Goal: Task Accomplishment & Management: Complete application form

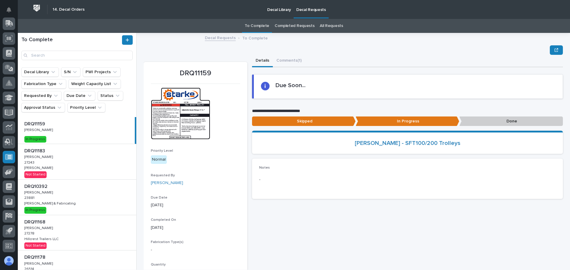
click at [95, 175] on div "DRQ11183 DRQ11183 Adam Yutzy Adam Yutzy 27243 27243 Brinkley RV Brinkley RV Not…" at bounding box center [77, 161] width 118 height 35
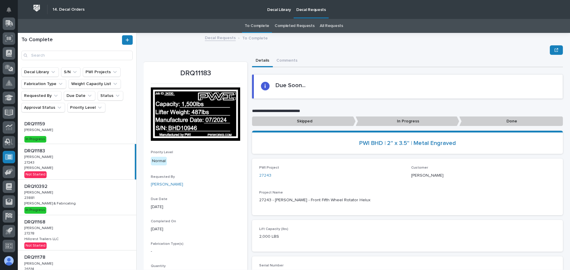
click at [420, 122] on p "In Progress" at bounding box center [408, 122] width 104 height 10
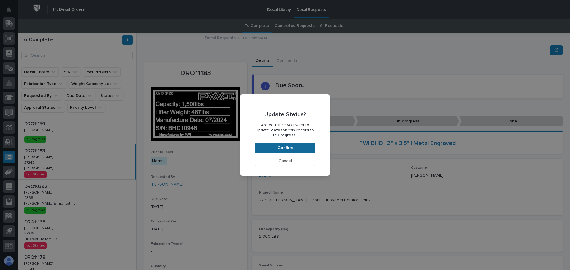
click at [302, 149] on button "Confirm" at bounding box center [285, 148] width 61 height 11
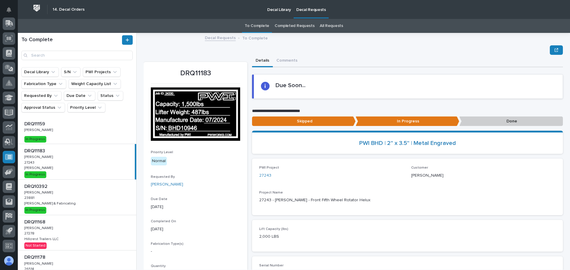
click at [498, 125] on p "Done" at bounding box center [511, 122] width 104 height 10
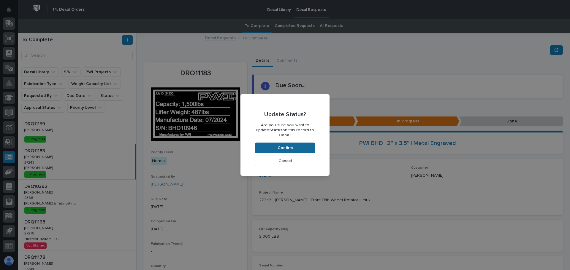
click at [281, 145] on span "Confirm" at bounding box center [285, 147] width 15 height 5
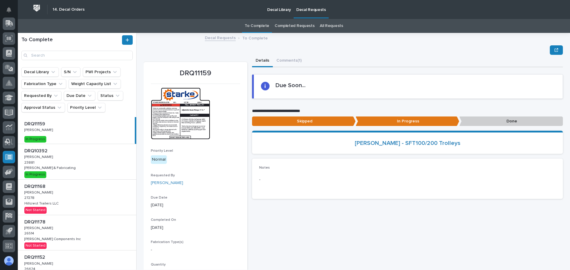
drag, startPoint x: 102, startPoint y: 190, endPoint x: 98, endPoint y: 172, distance: 17.9
click at [102, 190] on div "DRQ11168 DRQ11168 Adam Yutzy Adam Yutzy 27278 27278 Hillcrest Trailers LLC Hill…" at bounding box center [77, 197] width 118 height 35
click at [95, 167] on div "DRQ10392 DRQ10392 Adam Yutzy Adam Yutzy 23881 23881 Jomar Machining & Fabricati…" at bounding box center [77, 161] width 118 height 35
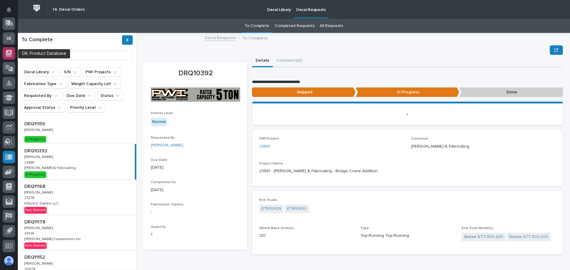
click at [11, 56] on icon at bounding box center [9, 55] width 5 height 1
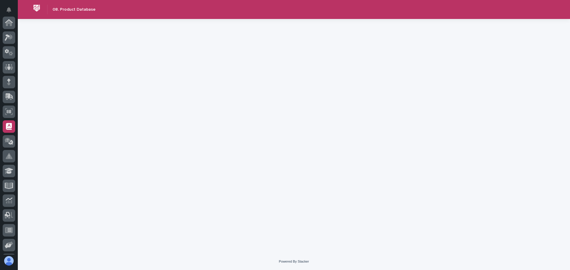
scroll to position [73, 0]
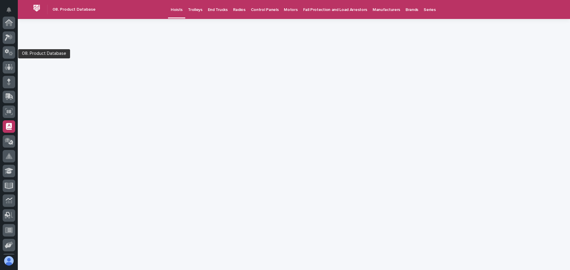
scroll to position [73, 0]
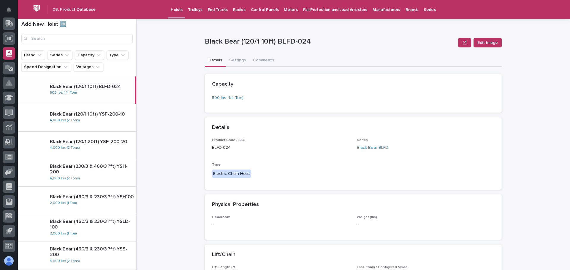
click at [192, 12] on p "Trolleys" at bounding box center [195, 6] width 15 height 12
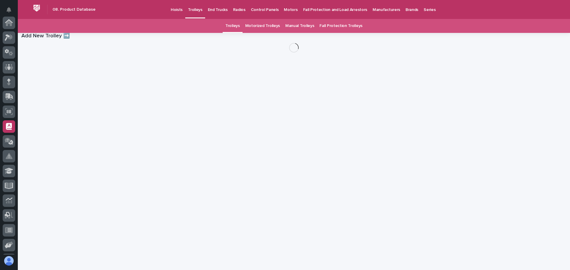
scroll to position [73, 0]
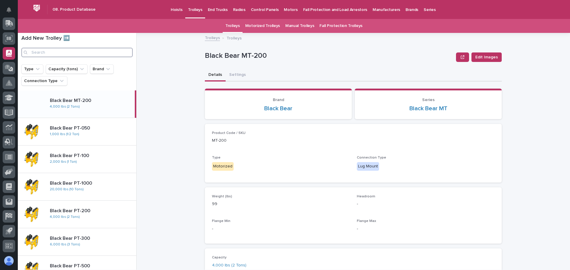
click at [67, 53] on input "Search" at bounding box center [76, 52] width 111 height 9
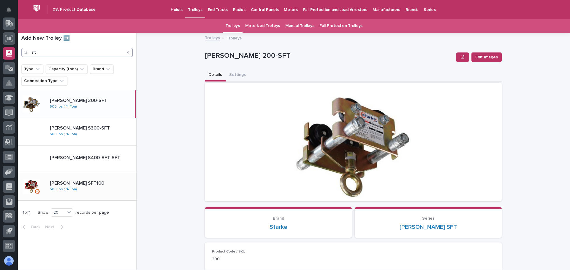
type input "sft"
click at [75, 185] on p "Starke SFT100" at bounding box center [78, 183] width 56 height 7
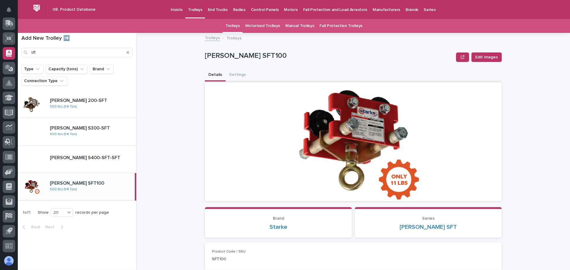
scroll to position [30, 0]
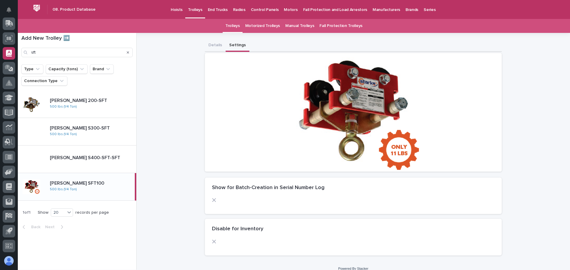
click at [233, 45] on button "Settings" at bounding box center [238, 45] width 24 height 12
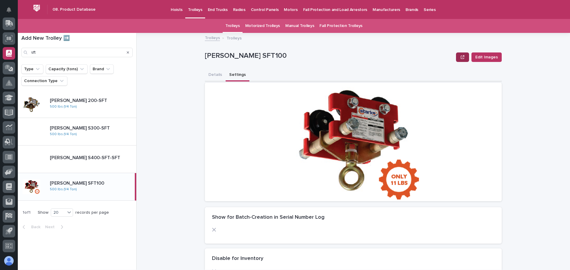
click at [458, 59] on button "button" at bounding box center [462, 57] width 13 height 9
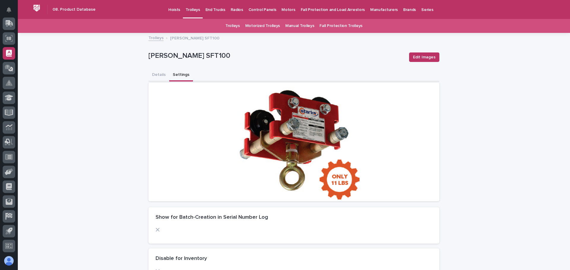
click at [177, 76] on button "Settings" at bounding box center [181, 75] width 24 height 12
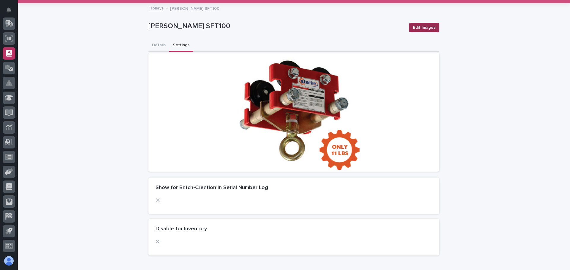
click at [429, 28] on span "Edit Images" at bounding box center [424, 28] width 23 height 6
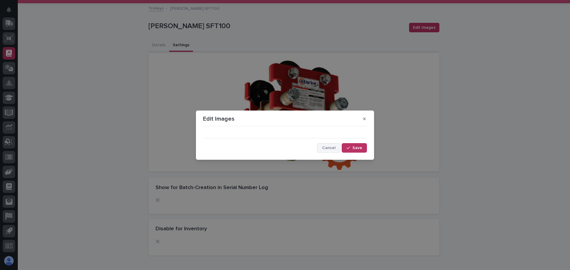
click at [324, 149] on span "Cancel" at bounding box center [328, 148] width 13 height 4
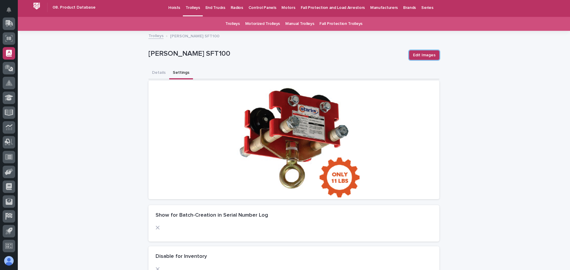
scroll to position [0, 0]
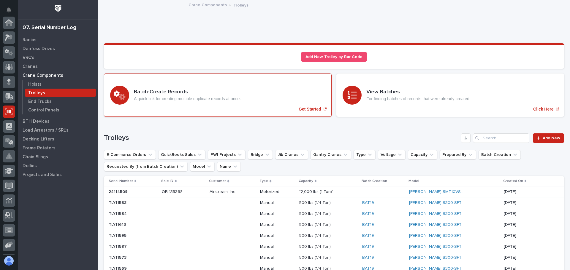
scroll to position [73, 0]
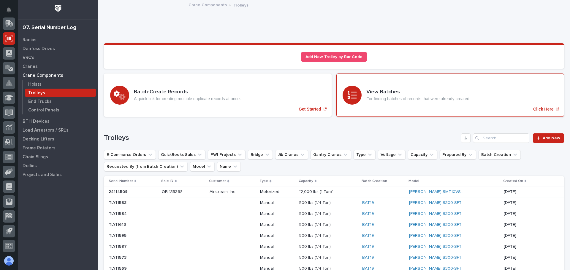
click at [549, 111] on div "Click Here" at bounding box center [546, 109] width 26 height 5
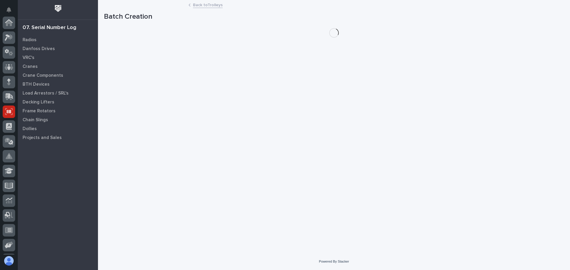
scroll to position [73, 0]
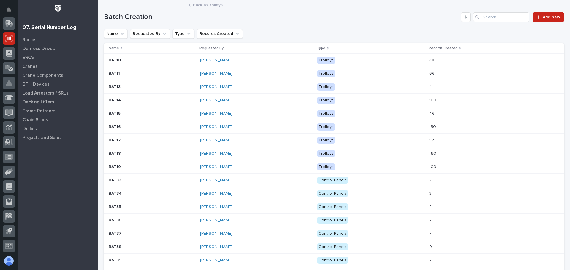
click at [266, 61] on div "Ken Overmyer" at bounding box center [252, 60] width 104 height 5
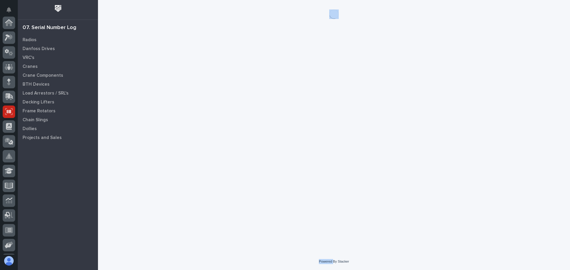
click at [266, 61] on div "Loading... Saving… Loading... Saving…" at bounding box center [334, 119] width 466 height 239
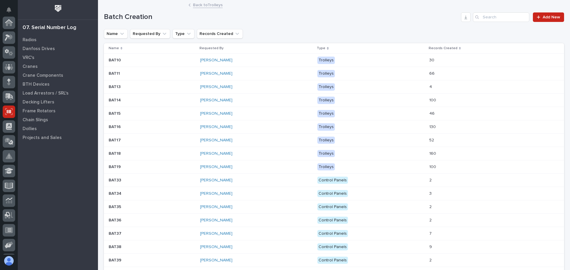
scroll to position [73, 0]
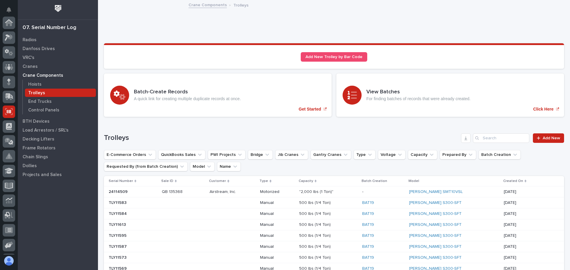
scroll to position [73, 0]
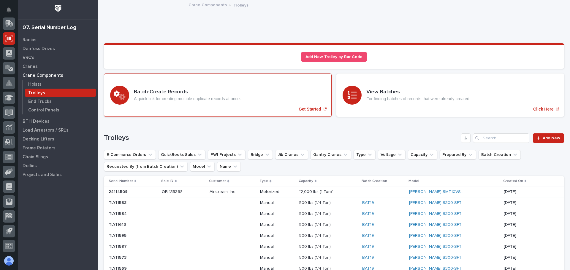
click at [194, 107] on div "Batch-Create Records A quick link for creating multiple duplicate records at on…" at bounding box center [218, 95] width 228 height 43
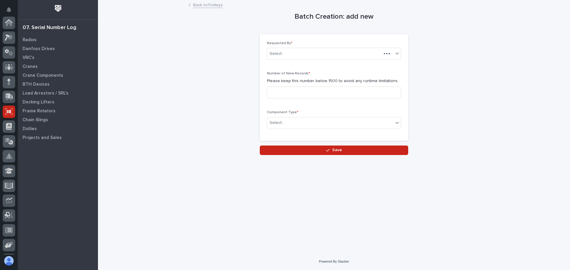
scroll to position [73, 0]
click at [369, 91] on input at bounding box center [334, 93] width 134 height 12
type input "100"
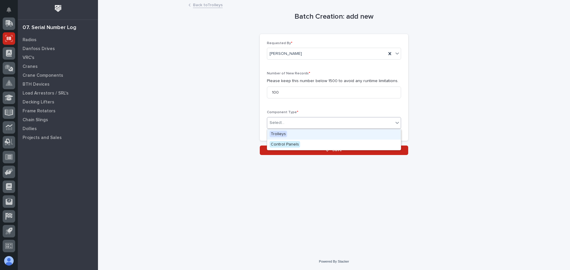
click at [395, 126] on div at bounding box center [397, 123] width 7 height 11
click at [272, 134] on span "Trolleys" at bounding box center [279, 134] width 18 height 7
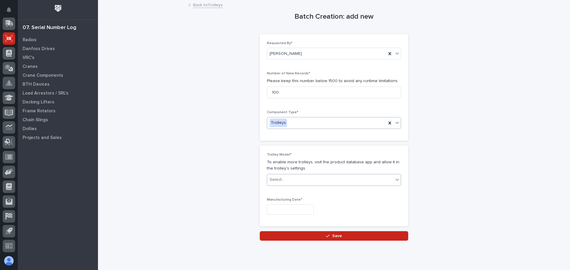
click at [389, 178] on div "Select..." at bounding box center [330, 180] width 126 height 10
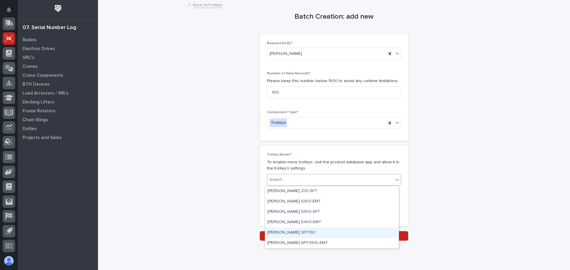
click at [298, 232] on div "Starke SFT100" at bounding box center [332, 233] width 134 height 10
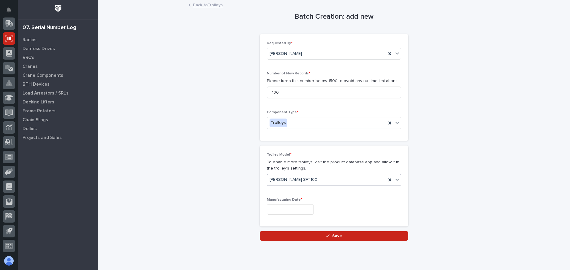
click at [305, 211] on input "text" at bounding box center [290, 210] width 47 height 10
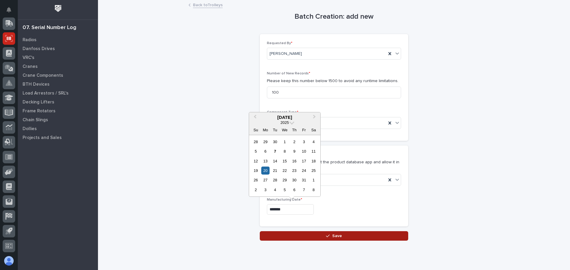
type input "**********"
click at [324, 234] on button "Save" at bounding box center [334, 236] width 148 height 9
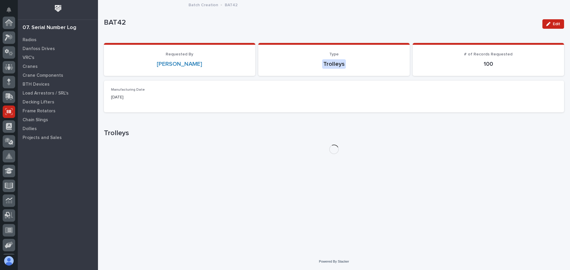
scroll to position [73, 0]
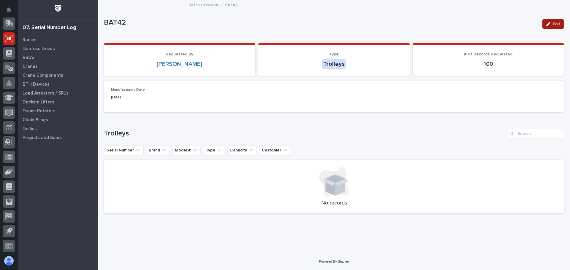
click at [552, 26] on button "Edit" at bounding box center [553, 23] width 22 height 9
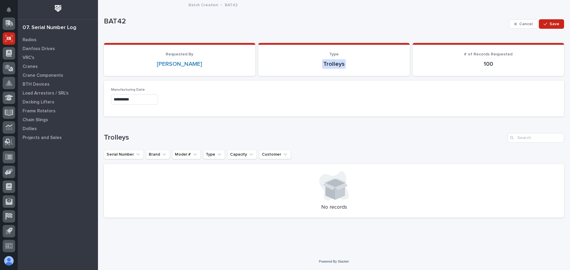
click at [123, 99] on input "**********" at bounding box center [134, 99] width 47 height 10
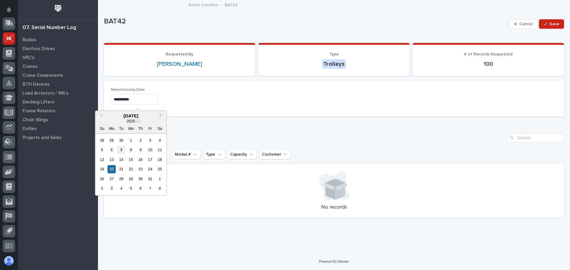
click at [123, 152] on div "7" at bounding box center [121, 150] width 8 height 8
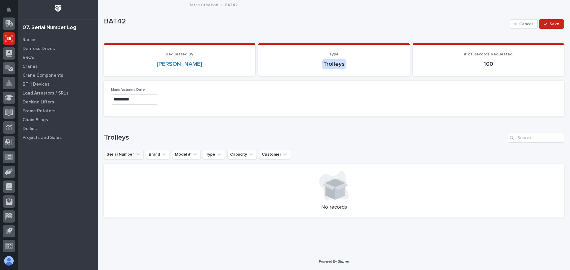
type input "**********"
click at [543, 23] on button "Save" at bounding box center [551, 23] width 25 height 9
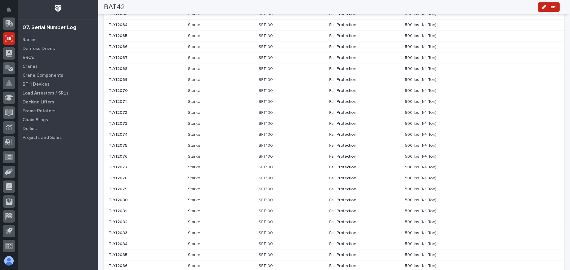
scroll to position [297, 0]
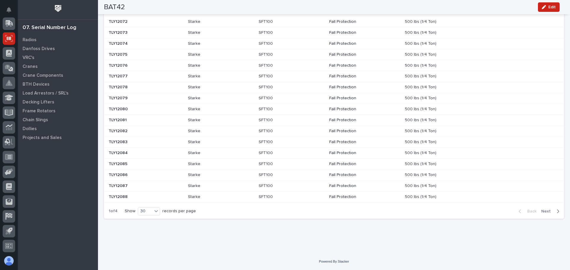
click at [557, 211] on icon "button" at bounding box center [558, 211] width 3 height 5
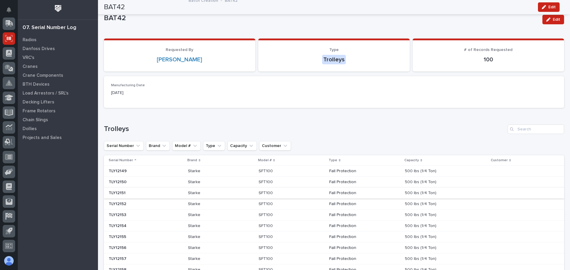
scroll to position [0, 0]
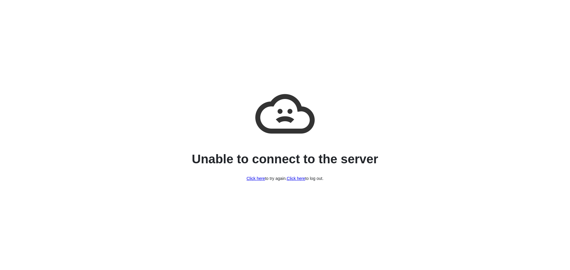
drag, startPoint x: 123, startPoint y: 50, endPoint x: 193, endPoint y: 128, distance: 104.7
click at [177, 113] on div "Unable to connect to the server Click here to try again. Click here to log out." at bounding box center [285, 135] width 570 height 270
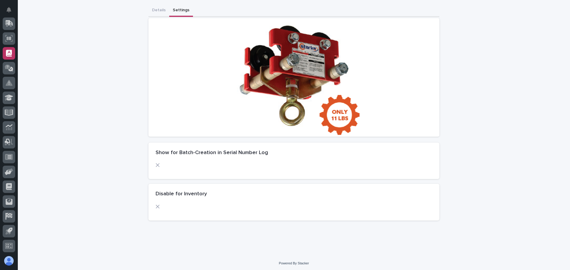
scroll to position [66, 0]
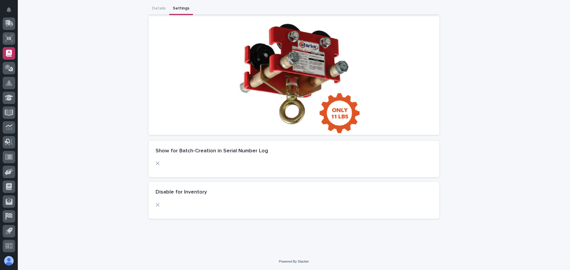
click at [156, 166] on div at bounding box center [200, 165] width 88 height 9
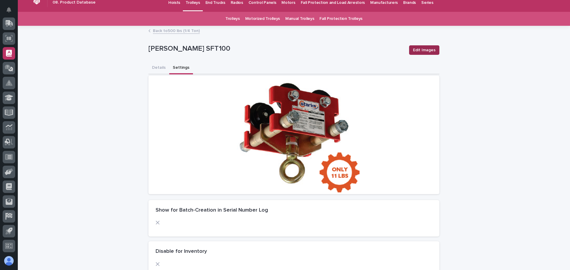
click at [418, 50] on span "Edit Images" at bounding box center [424, 50] width 23 height 6
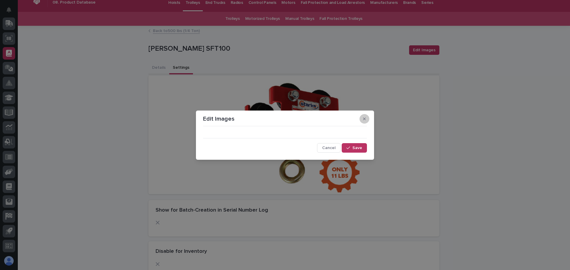
click at [364, 119] on icon "button" at bounding box center [364, 119] width 3 height 3
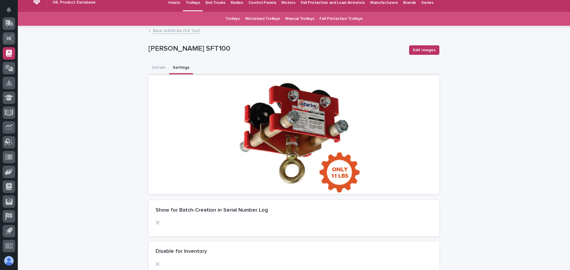
scroll to position [0, 0]
